Goal: Task Accomplishment & Management: Complete application form

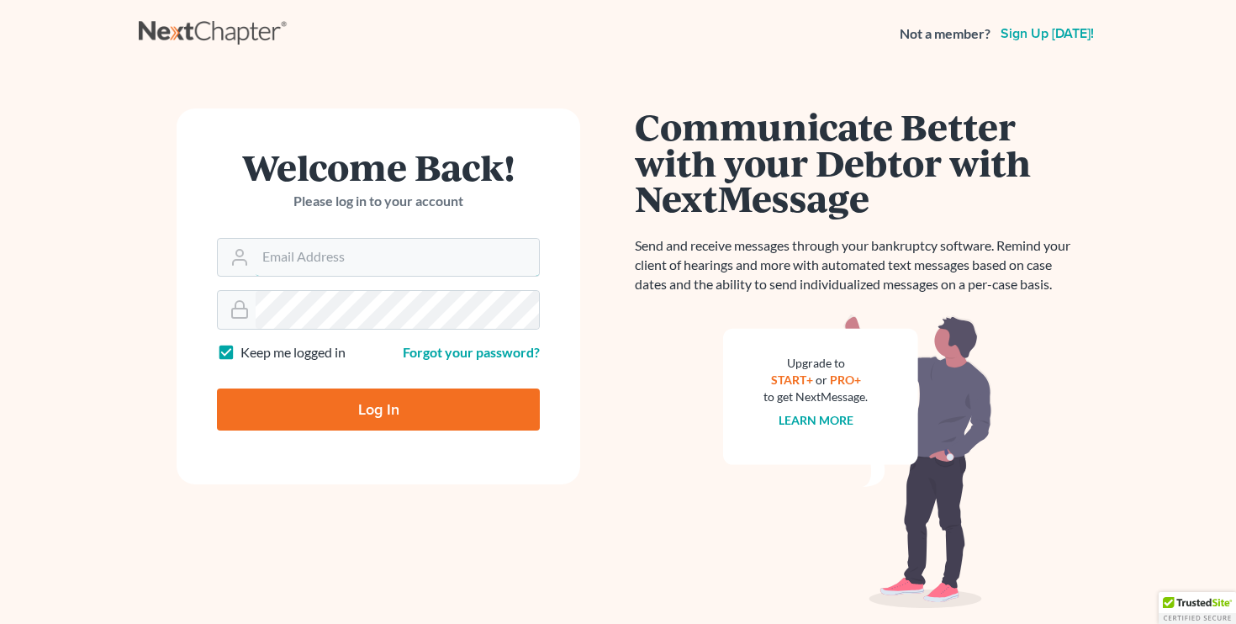
type input "[PERSON_NAME][EMAIL_ADDRESS][DOMAIN_NAME]"
click at [378, 408] on input "Log In" at bounding box center [378, 410] width 323 height 42
type input "Thinking..."
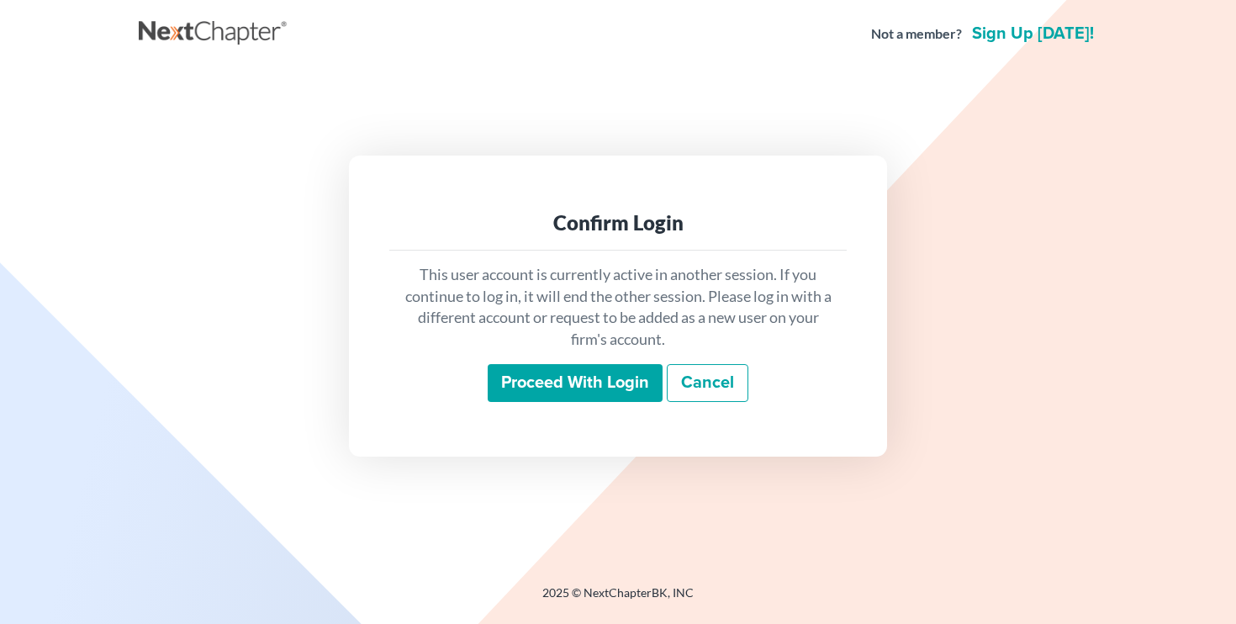
click at [558, 381] on input "Proceed with login" at bounding box center [575, 383] width 175 height 39
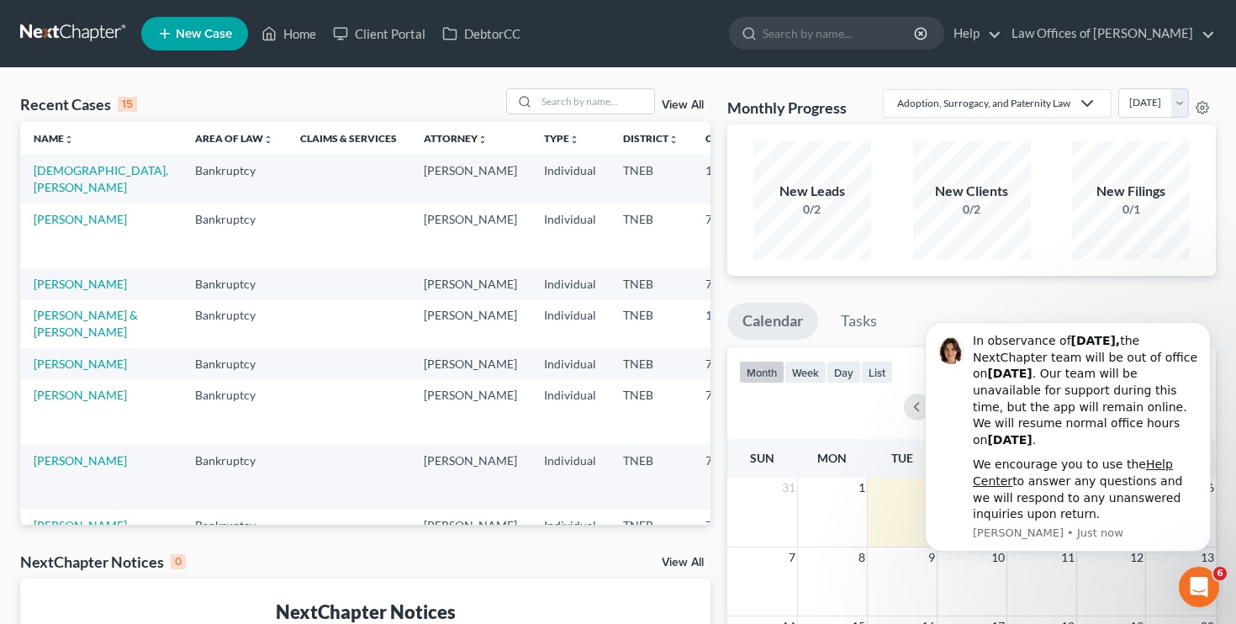
click at [204, 36] on span "New Case" at bounding box center [204, 34] width 56 height 13
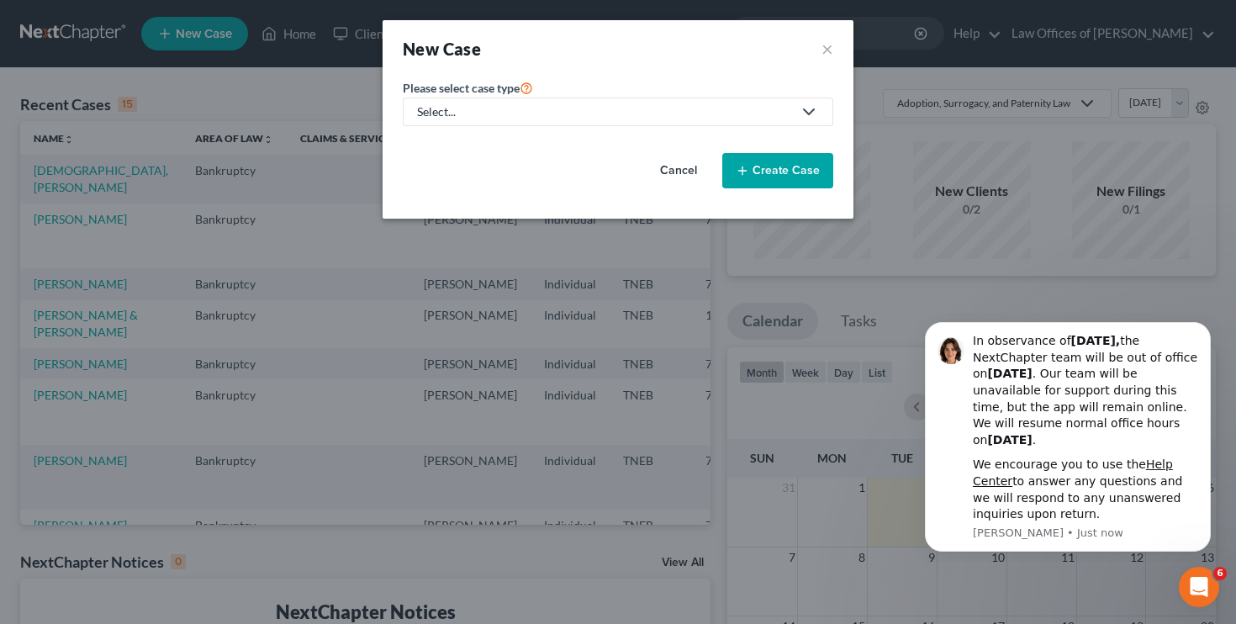
click at [526, 109] on div "Select..." at bounding box center [604, 111] width 375 height 17
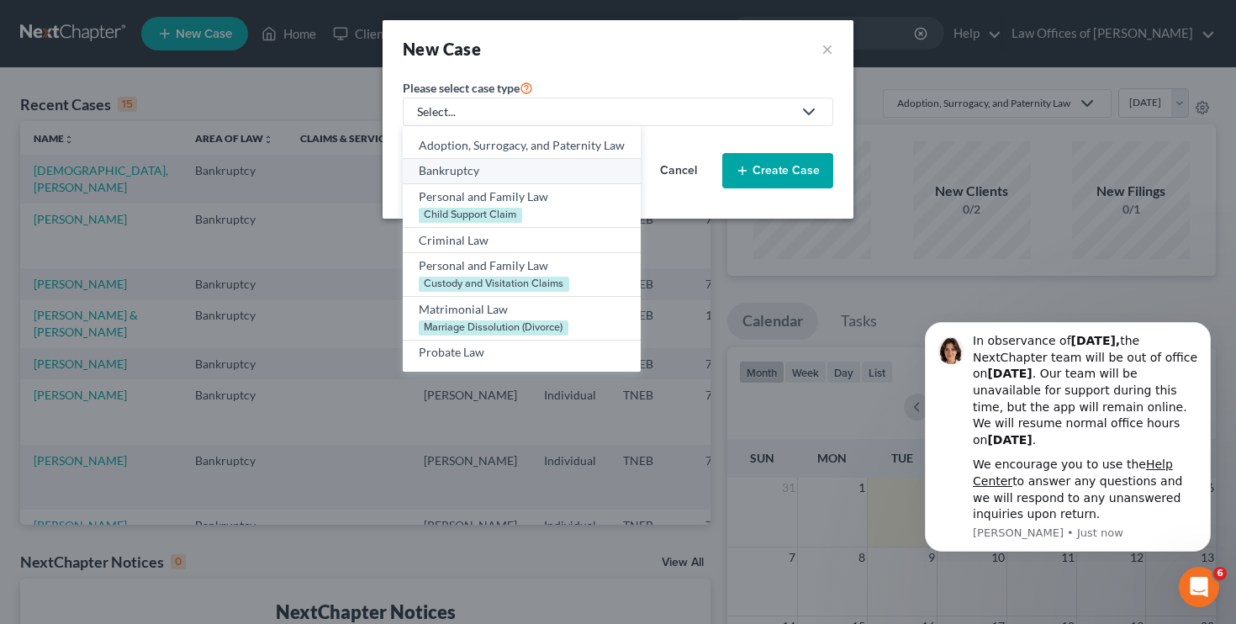
click at [503, 172] on div "Bankruptcy" at bounding box center [522, 170] width 206 height 17
select select "74"
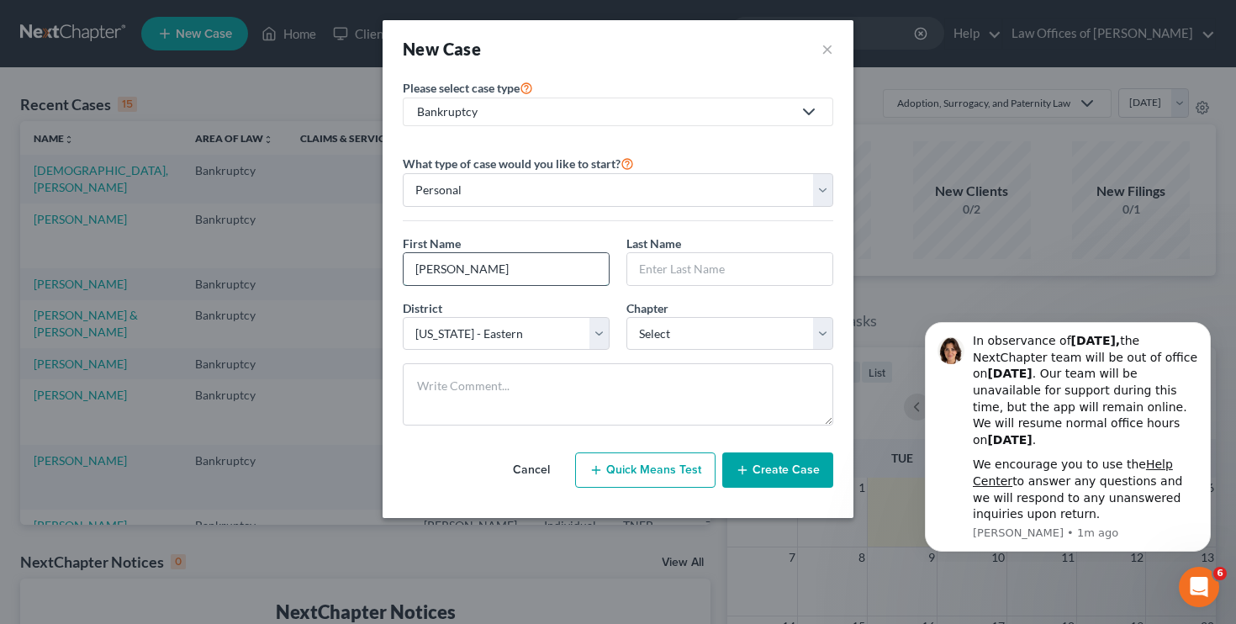
type input "[PERSON_NAME]"
select select "0"
click at [785, 480] on button "Create Case" at bounding box center [777, 469] width 111 height 35
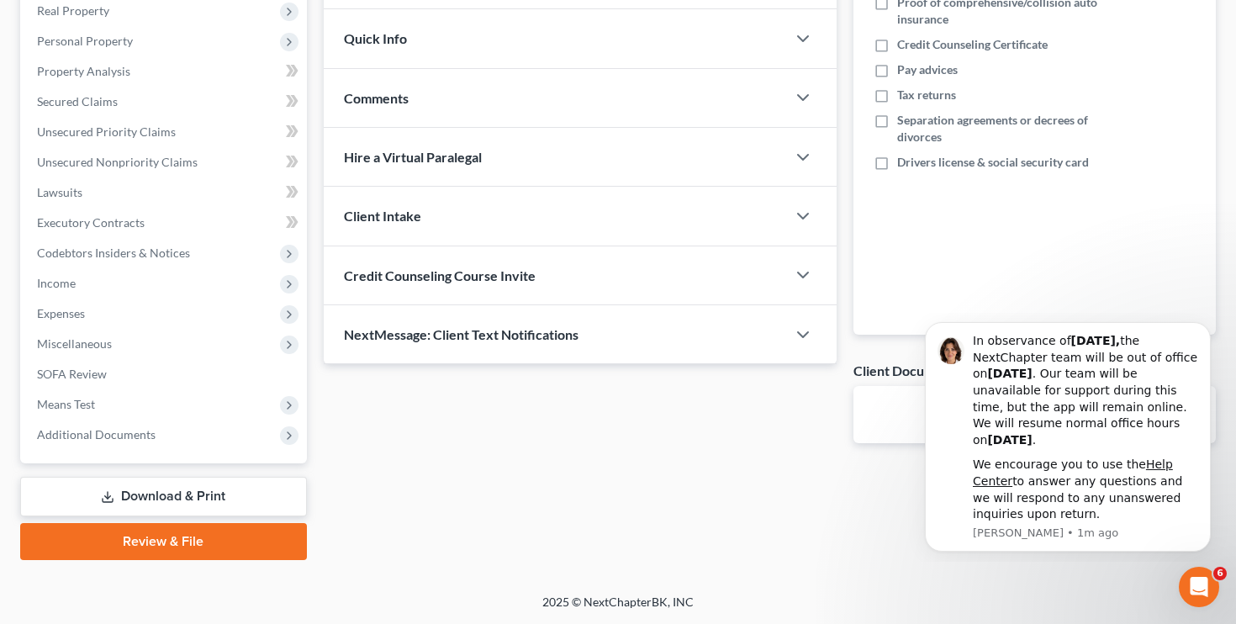
scroll to position [270, 0]
click at [481, 273] on span "Credit Counseling Course Invite" at bounding box center [440, 275] width 192 height 16
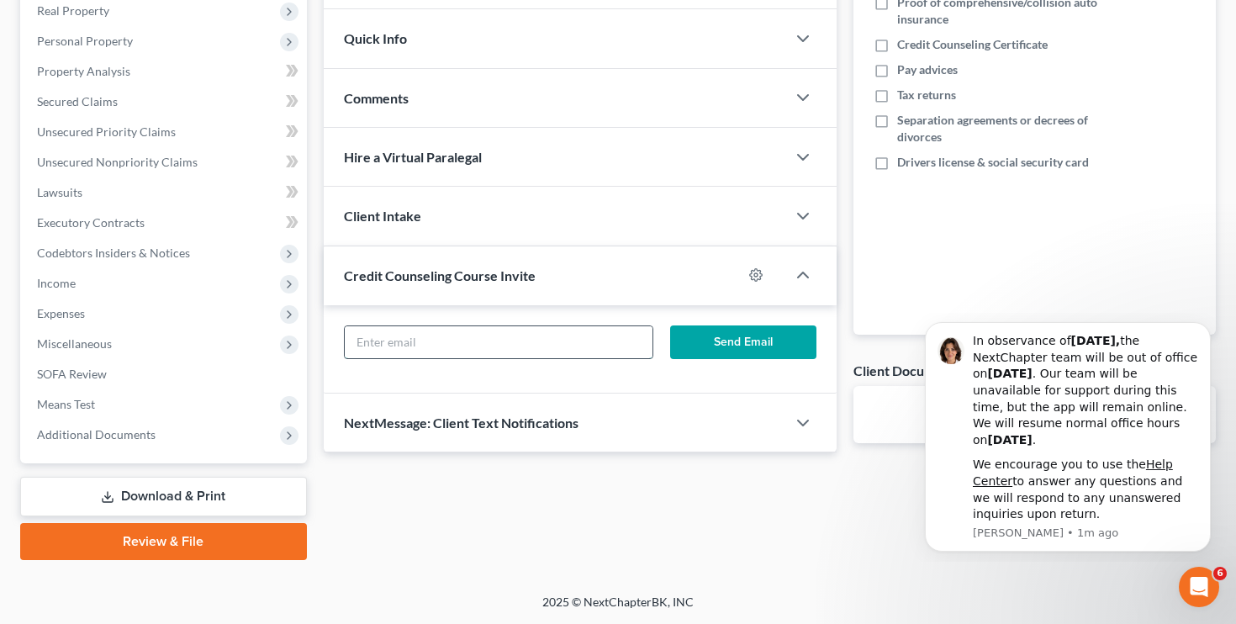
click at [574, 343] on input "text" at bounding box center [499, 342] width 309 height 32
paste input "[EMAIL_ADDRESS][DOMAIN_NAME]"
type input "[EMAIL_ADDRESS][DOMAIN_NAME]"
click at [749, 335] on button "Send Email" at bounding box center [743, 342] width 146 height 34
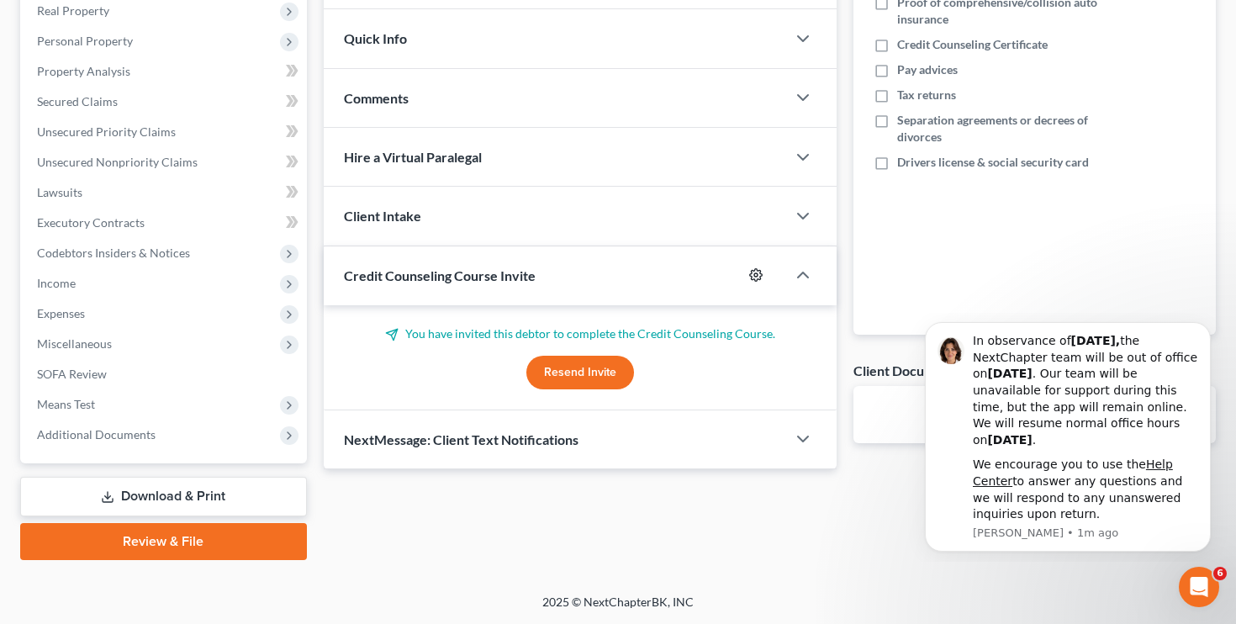
click at [755, 271] on icon "button" at bounding box center [755, 274] width 13 height 13
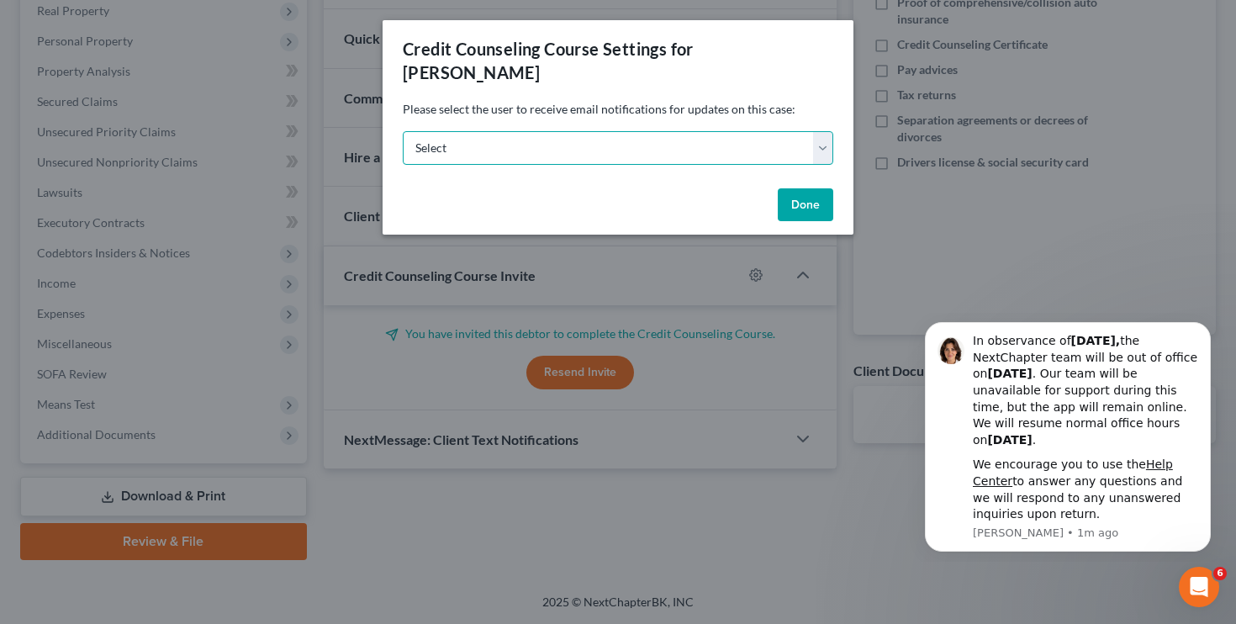
select select "0"
click at [792, 204] on button "Done" at bounding box center [806, 205] width 56 height 34
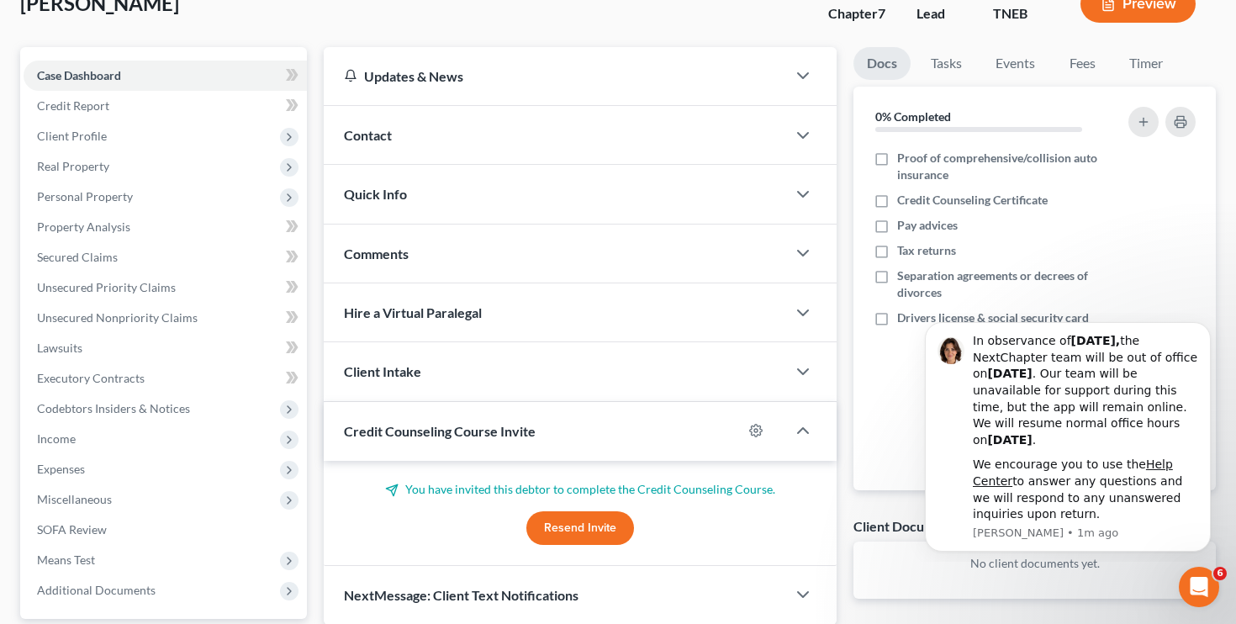
scroll to position [117, 0]
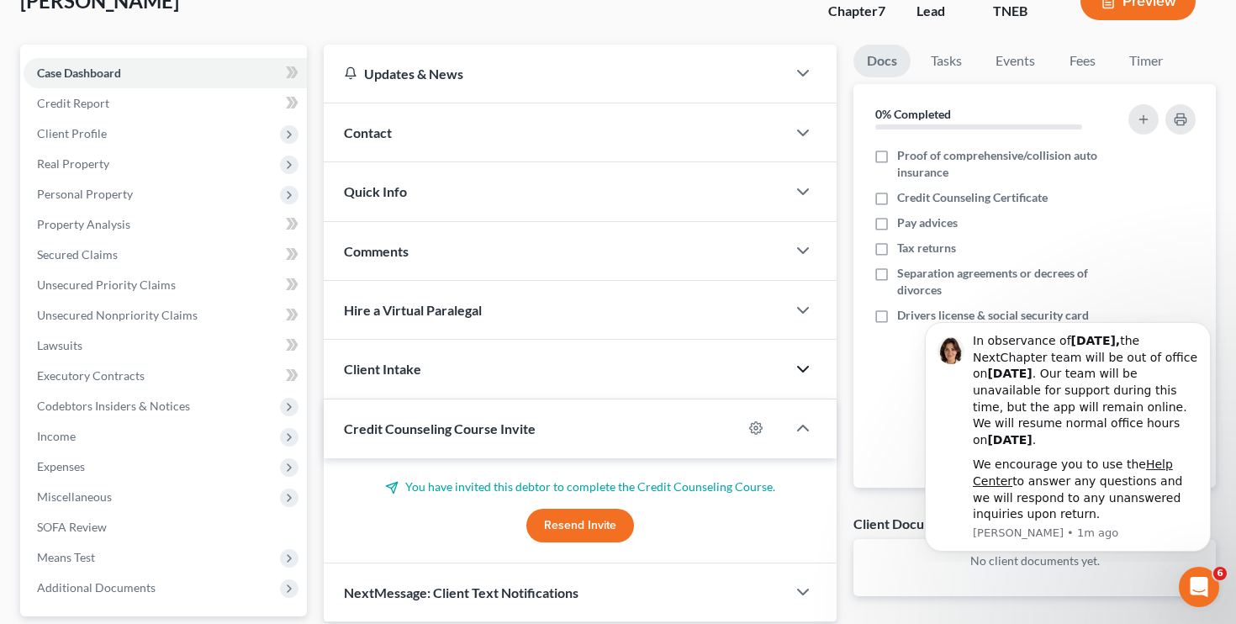
click at [803, 368] on icon "button" at bounding box center [803, 369] width 20 height 20
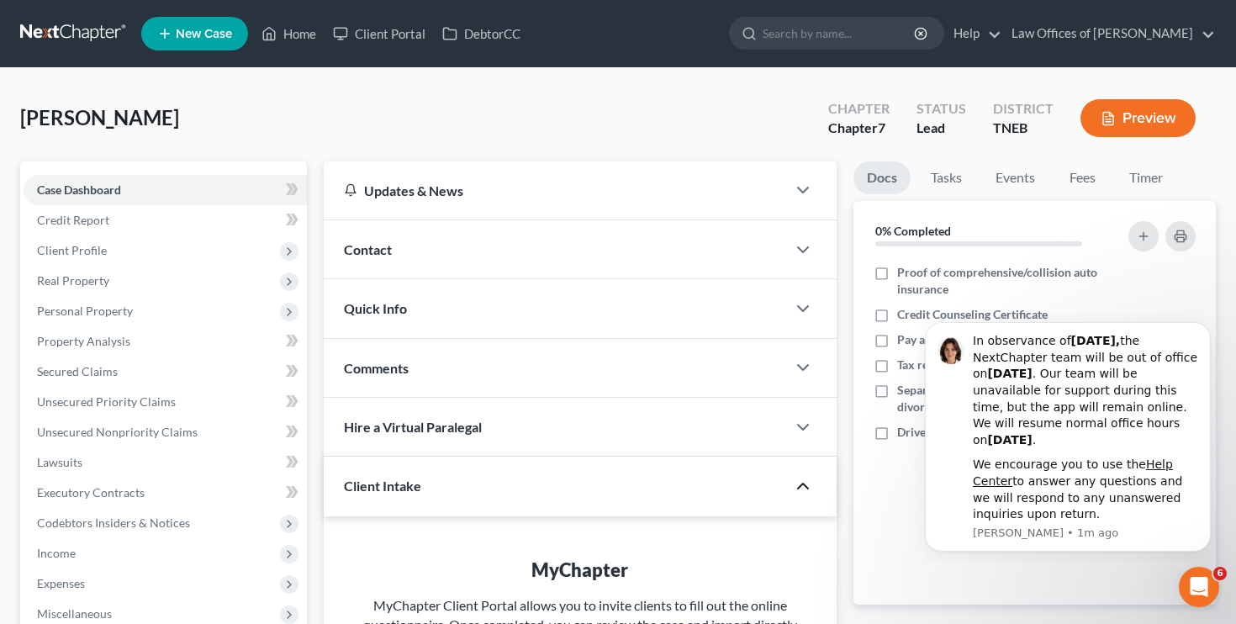
scroll to position [0, 0]
click at [1209, 338] on button "Dismiss notification" at bounding box center [1206, 327] width 22 height 22
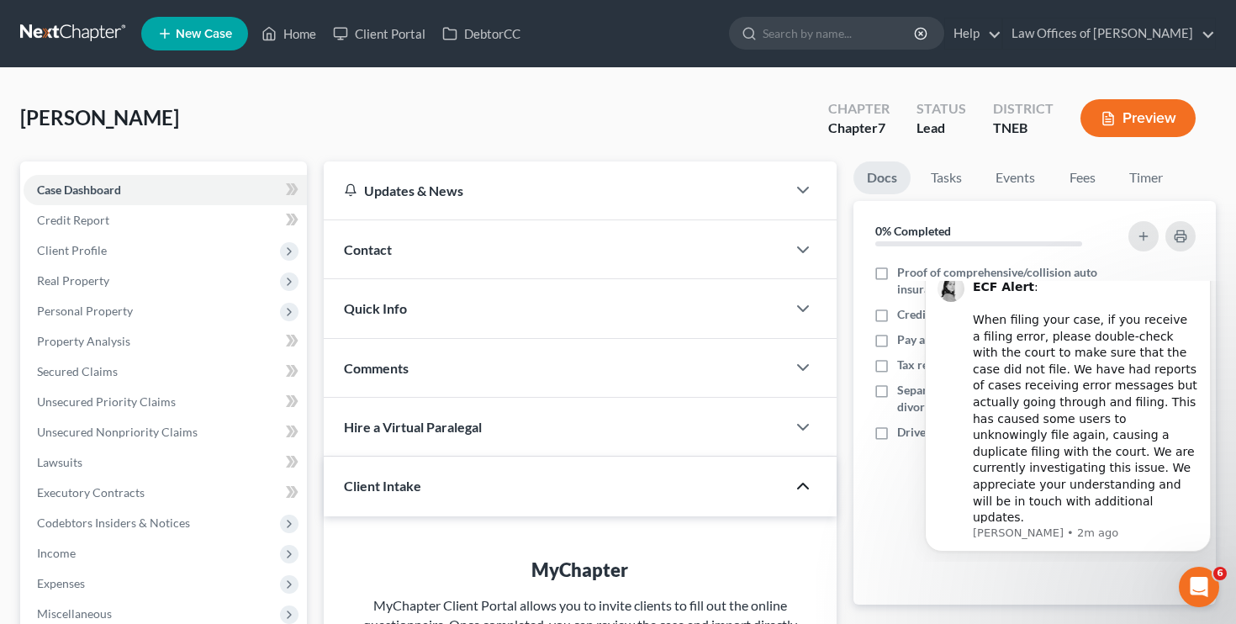
click at [1205, 269] on icon "Dismiss notification" at bounding box center [1206, 264] width 9 height 9
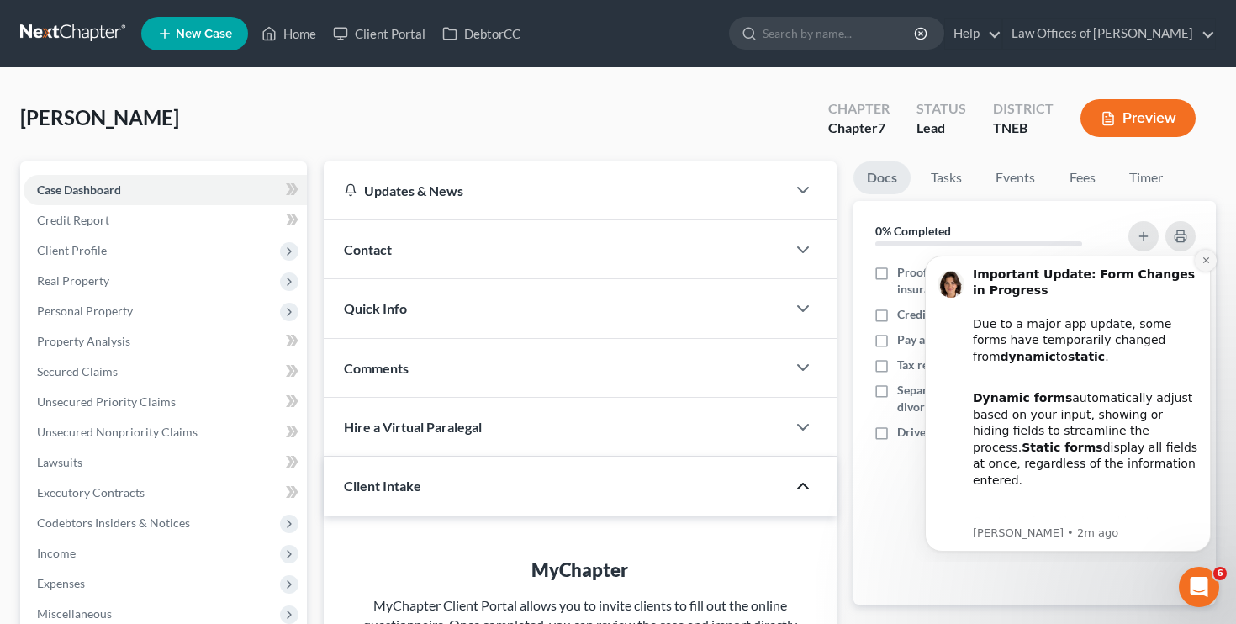
click at [1209, 267] on button "Dismiss notification" at bounding box center [1206, 261] width 22 height 22
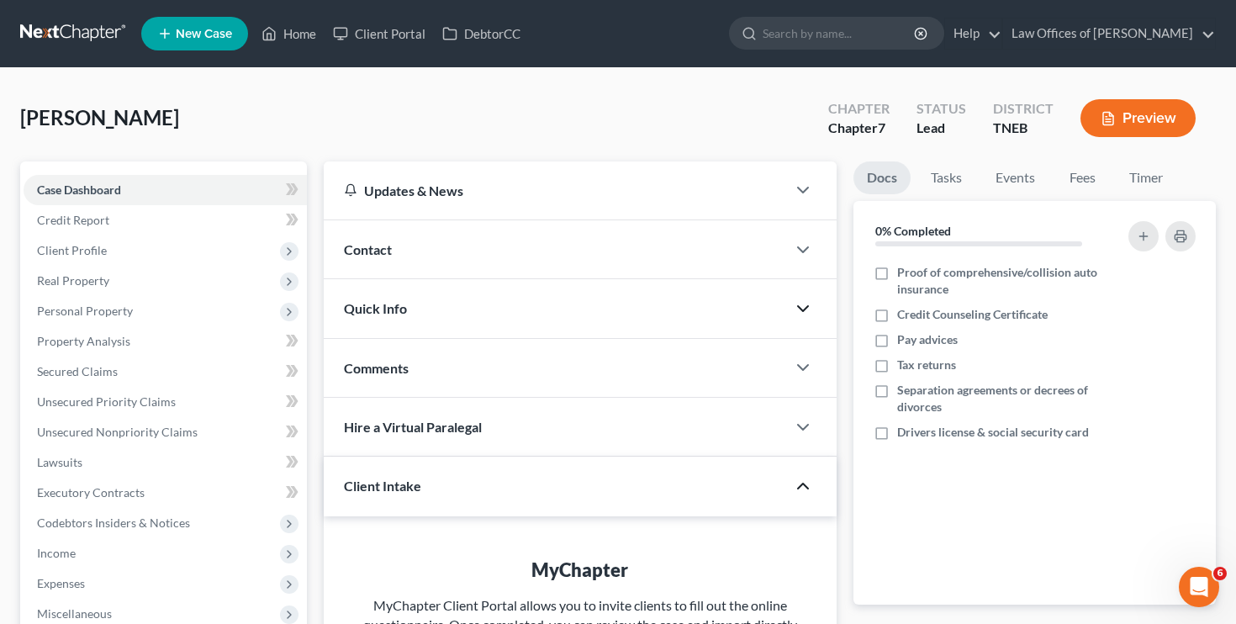
click at [802, 308] on icon "button" at bounding box center [803, 309] width 20 height 20
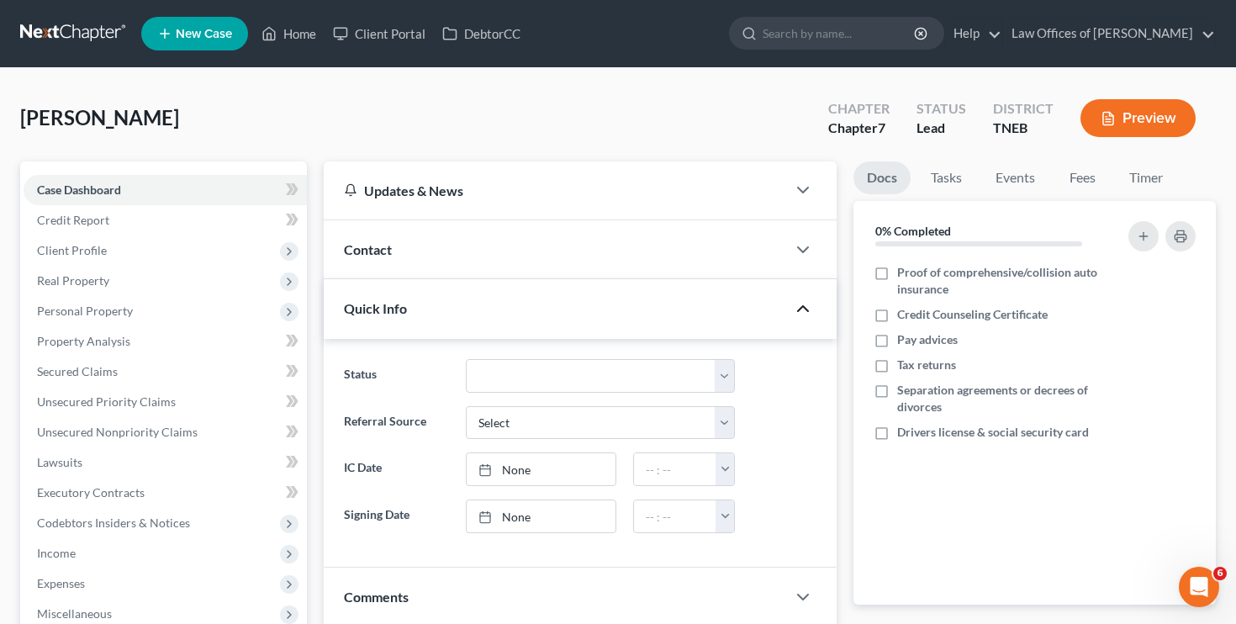
click at [802, 308] on polyline "button" at bounding box center [803, 308] width 10 height 5
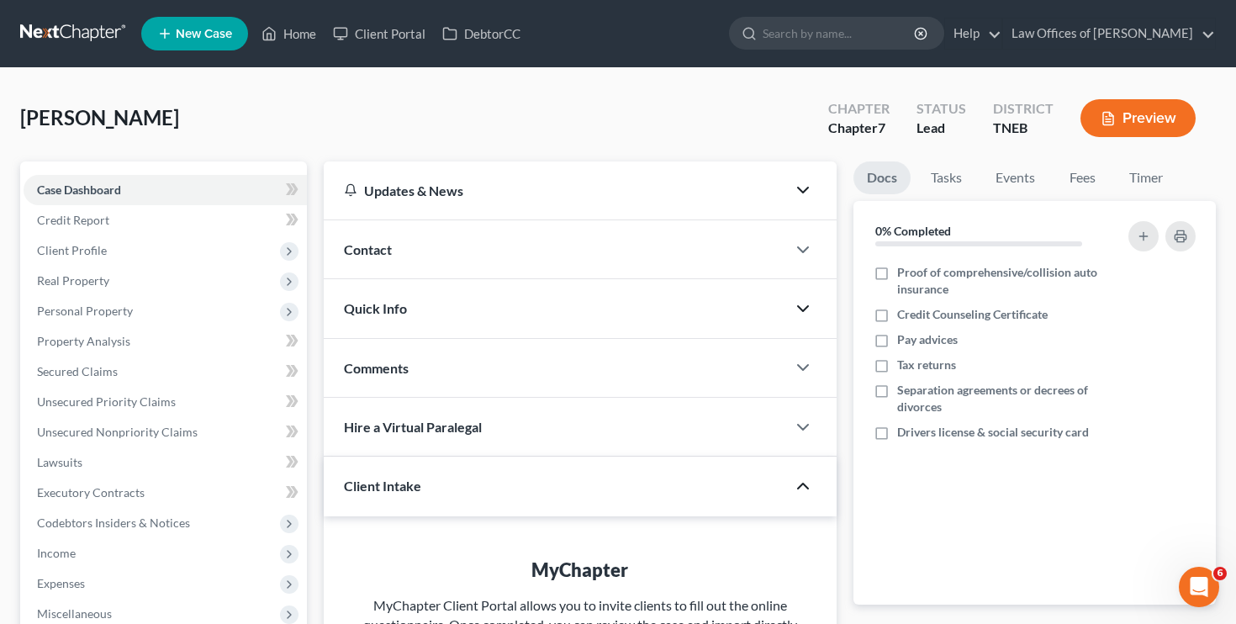
click at [812, 191] on icon "button" at bounding box center [803, 190] width 20 height 20
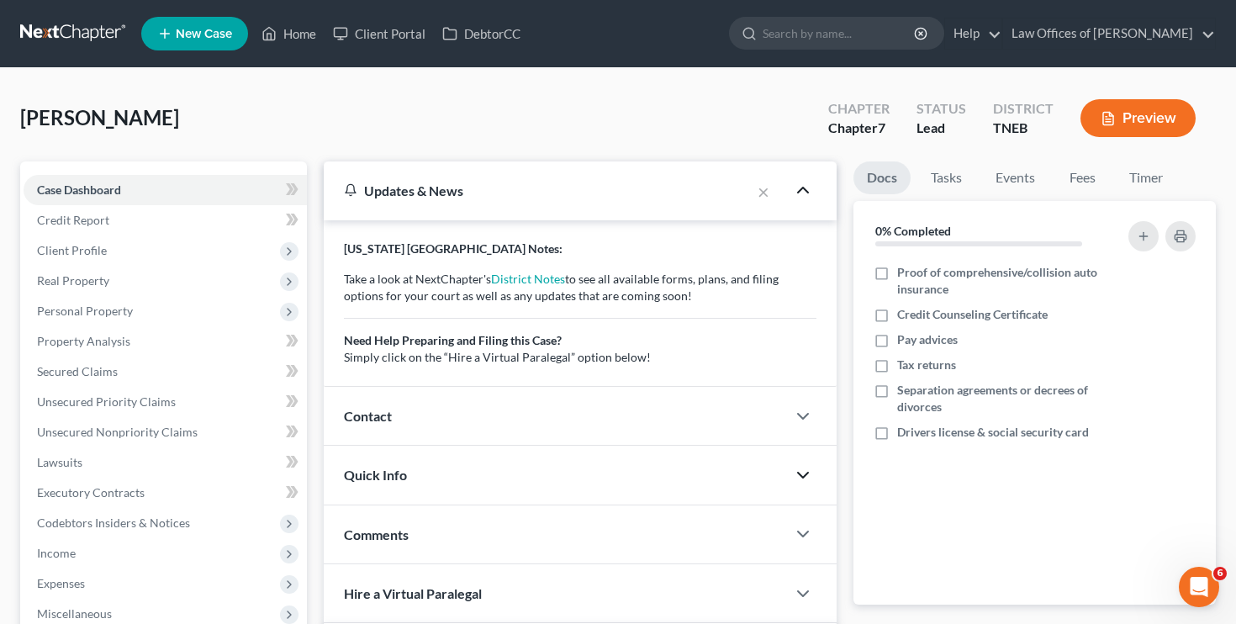
click at [812, 191] on icon "button" at bounding box center [803, 190] width 20 height 20
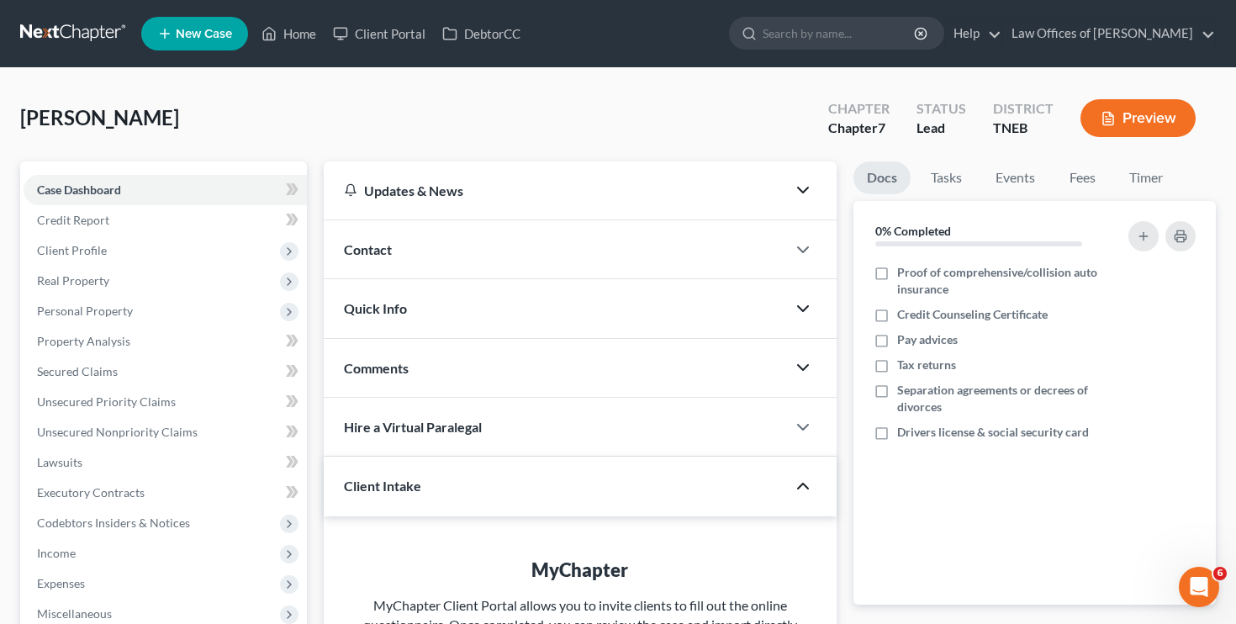
click at [800, 362] on icon "button" at bounding box center [803, 367] width 20 height 20
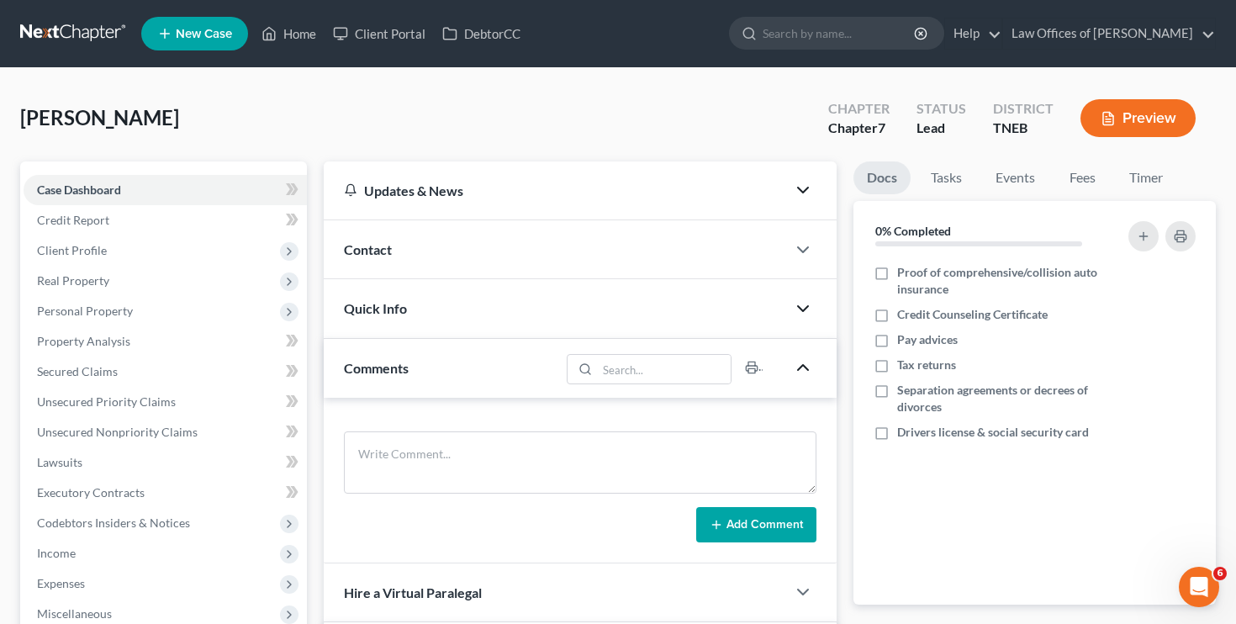
click at [800, 362] on icon "button" at bounding box center [803, 367] width 20 height 20
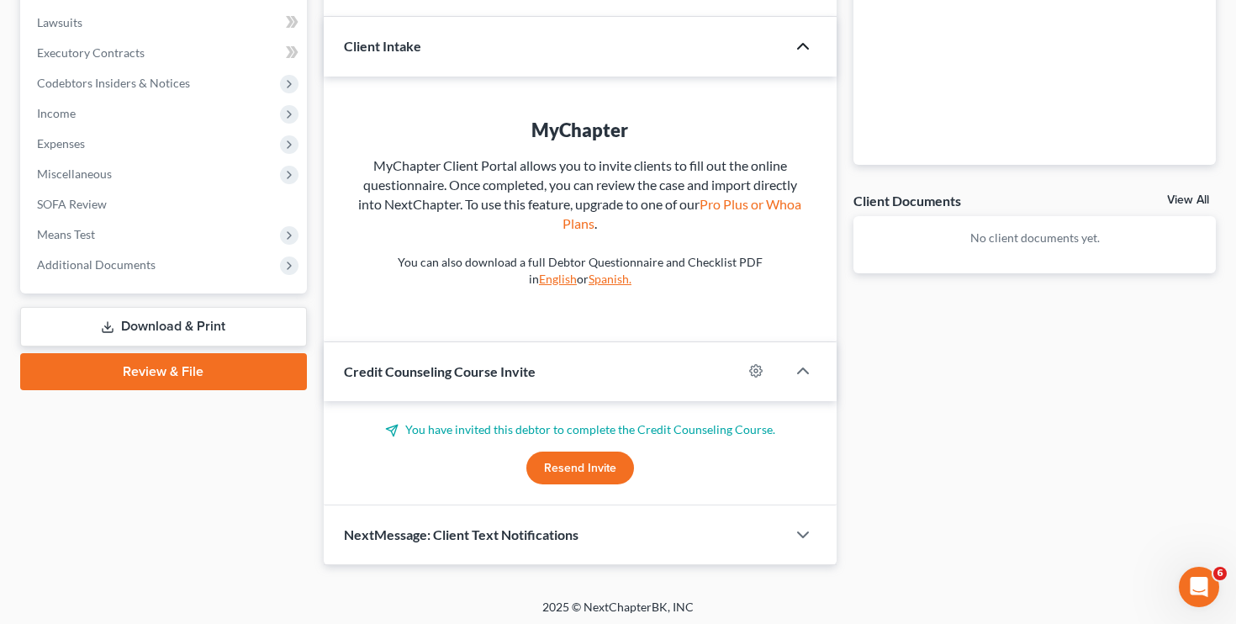
scroll to position [439, 0]
click at [807, 526] on icon "button" at bounding box center [803, 536] width 20 height 20
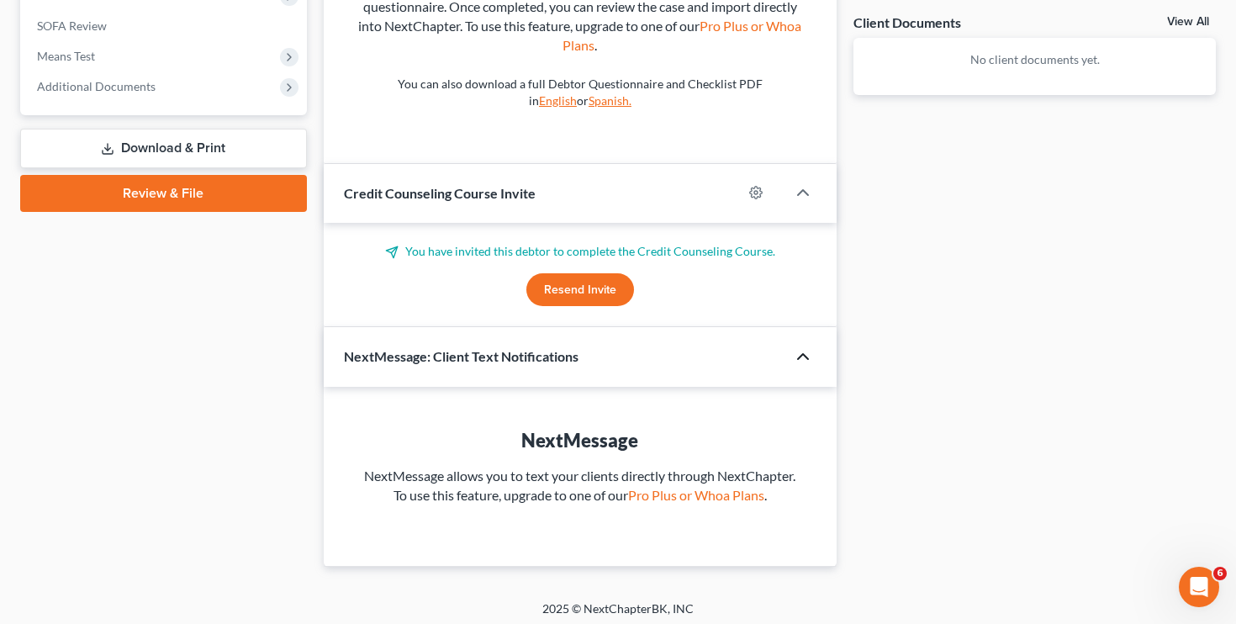
scroll to position [617, 0]
click at [802, 356] on icon "button" at bounding box center [803, 357] width 20 height 20
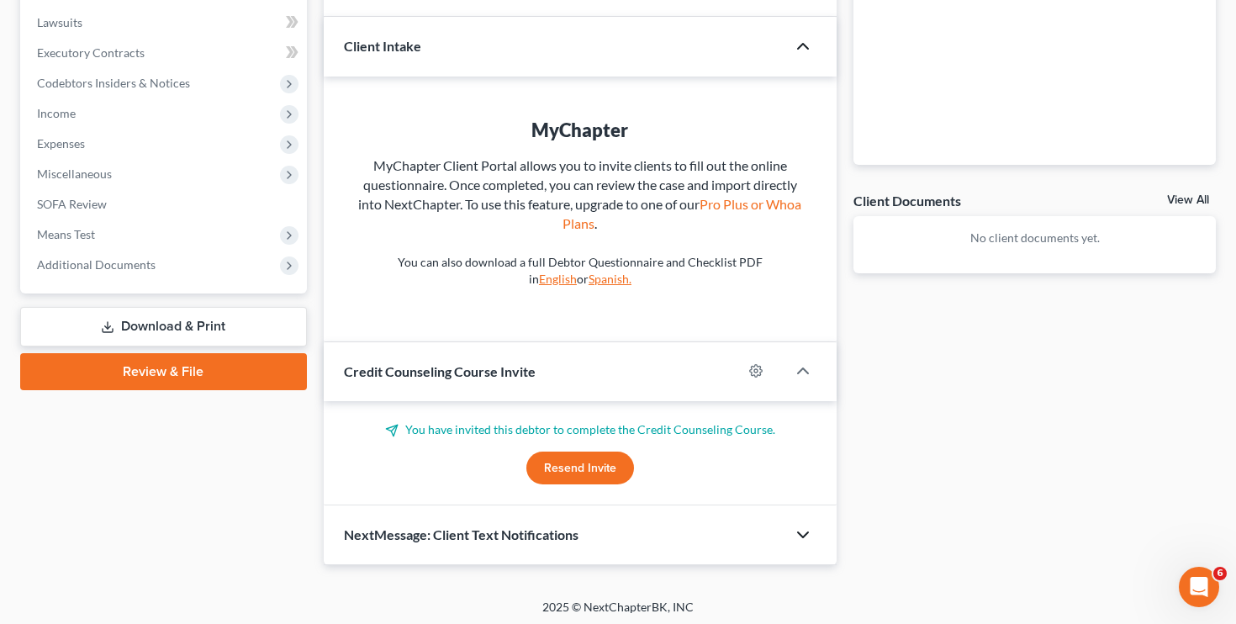
scroll to position [439, 0]
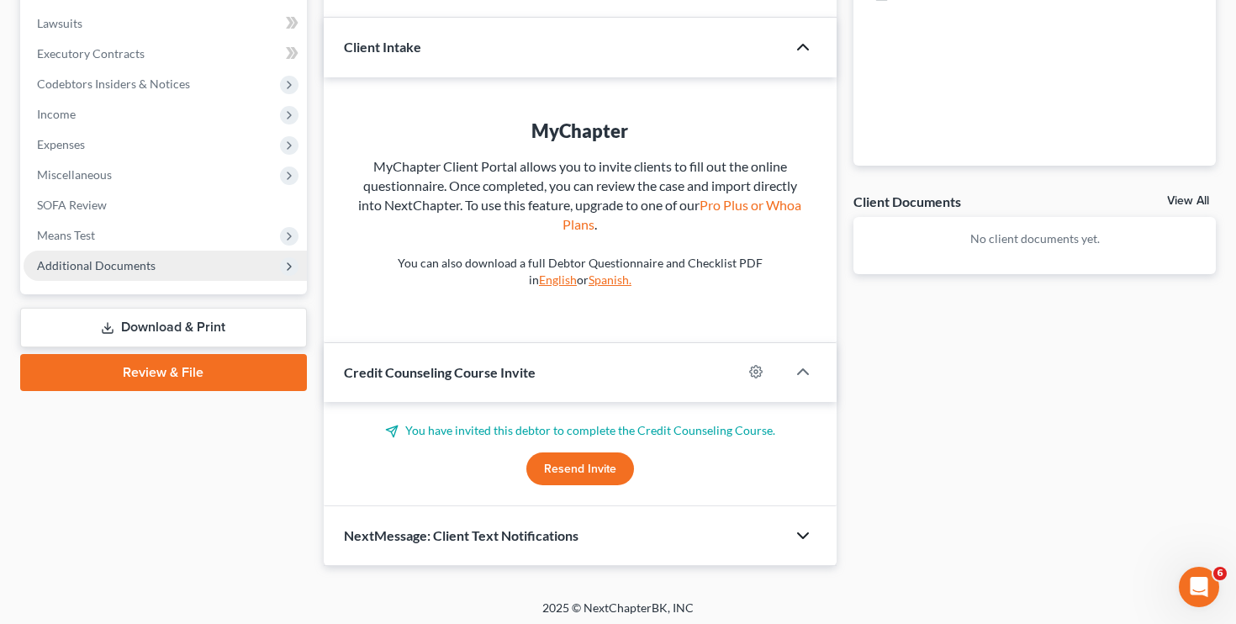
click at [146, 275] on span "Additional Documents" at bounding box center [165, 266] width 283 height 30
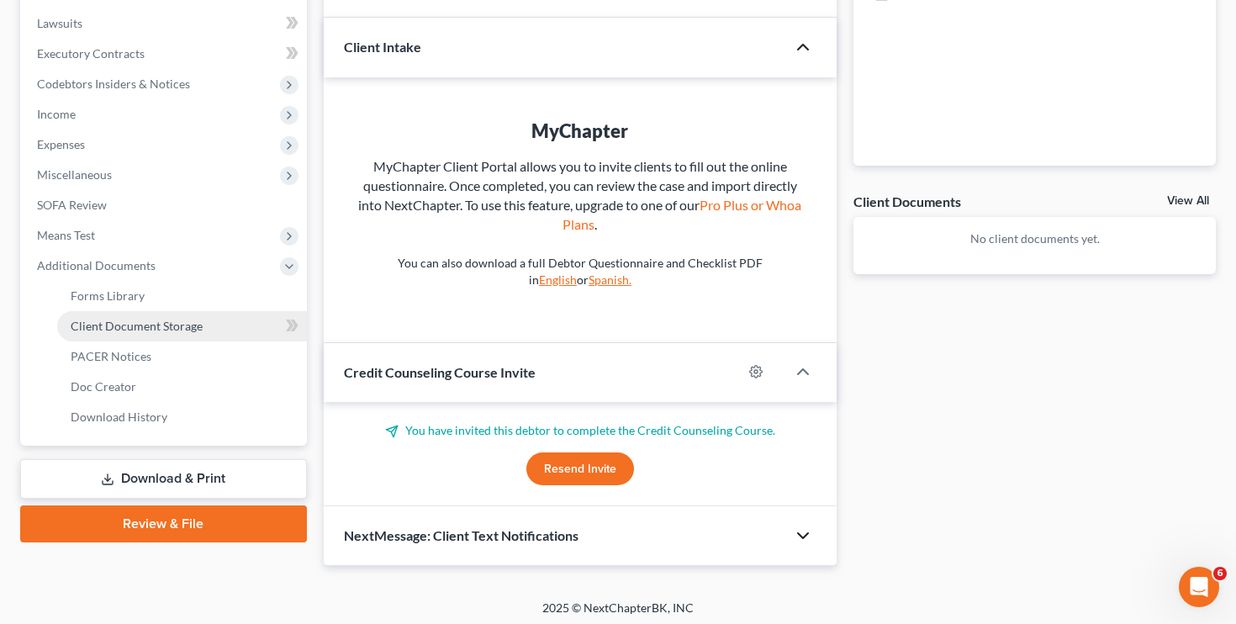
click at [123, 328] on span "Client Document Storage" at bounding box center [137, 326] width 132 height 14
